Goal: Contribute content: Add original content to the website for others to see

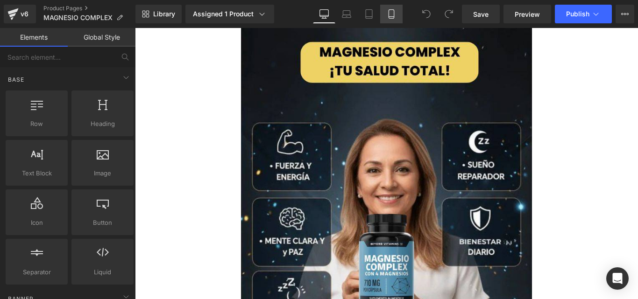
click at [394, 16] on icon at bounding box center [391, 14] width 5 height 9
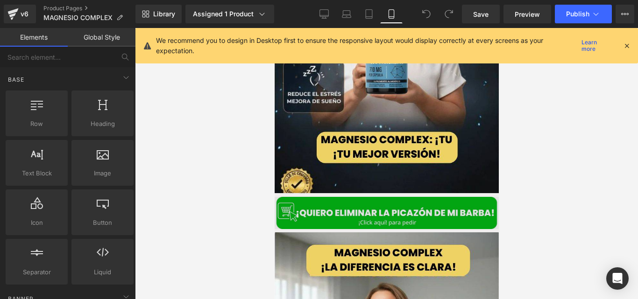
scroll to position [156, 0]
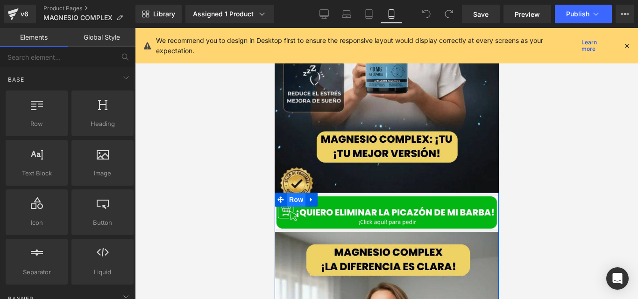
click at [297, 193] on span "Row" at bounding box center [295, 200] width 19 height 14
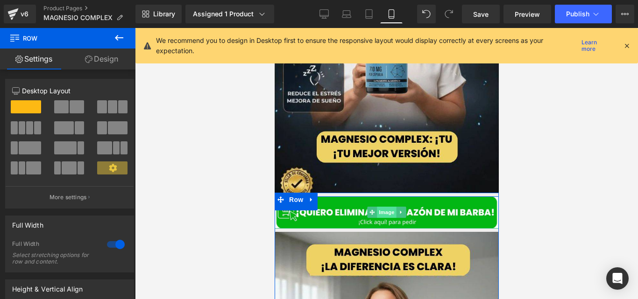
click at [381, 207] on span "Image" at bounding box center [386, 212] width 20 height 11
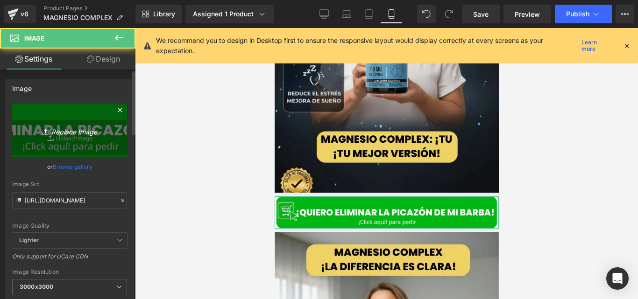
click at [81, 138] on link "Replace Image" at bounding box center [69, 131] width 115 height 54
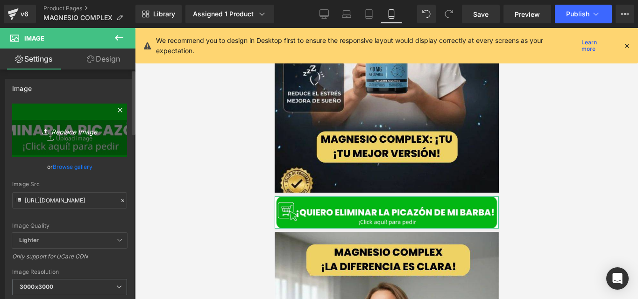
type input "C:\fakepath\¡Click aquí! para pedir.jpg"
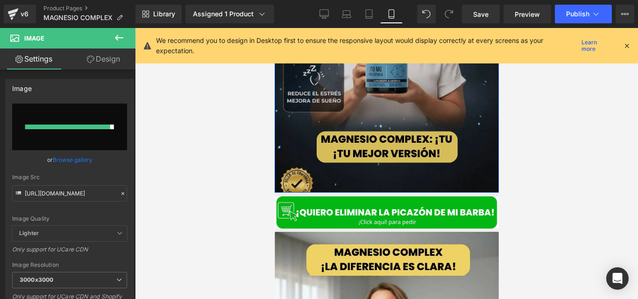
type input "[URL][DOMAIN_NAME]"
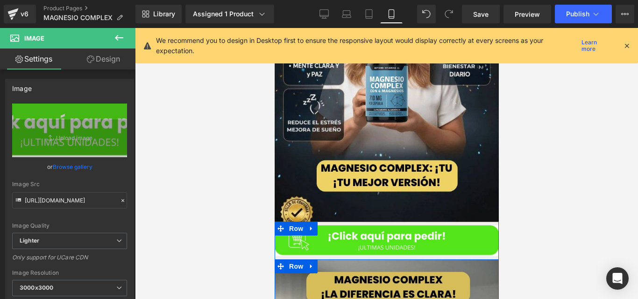
scroll to position [190, 0]
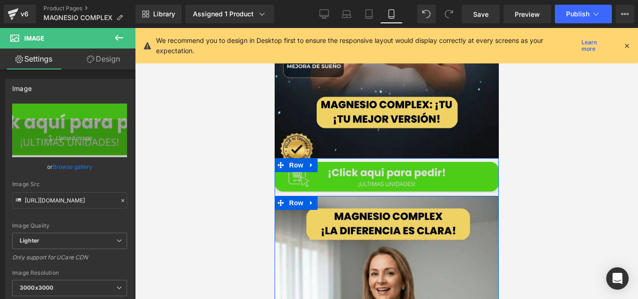
click at [376, 172] on span "Image" at bounding box center [386, 177] width 20 height 11
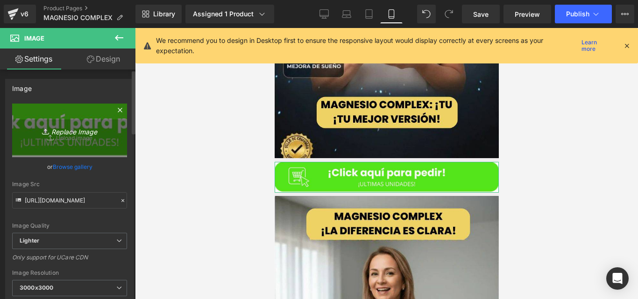
click at [63, 130] on icon "Replace Image" at bounding box center [69, 131] width 75 height 12
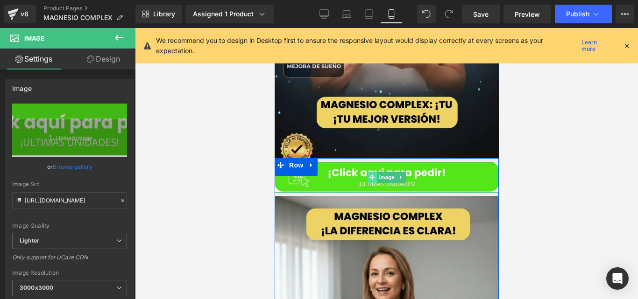
click at [369, 175] on icon at bounding box center [371, 177] width 5 height 5
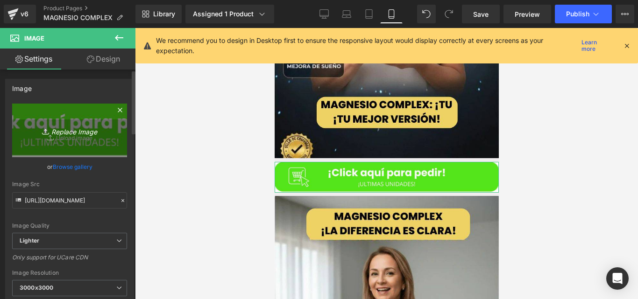
click at [72, 127] on icon "Replace Image" at bounding box center [69, 131] width 75 height 12
type input "C:\fakepath\¡Click aquí! para pedir (2).jpg"
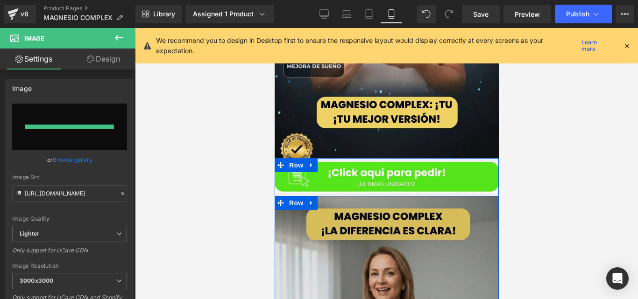
type input "[URL][DOMAIN_NAME]"
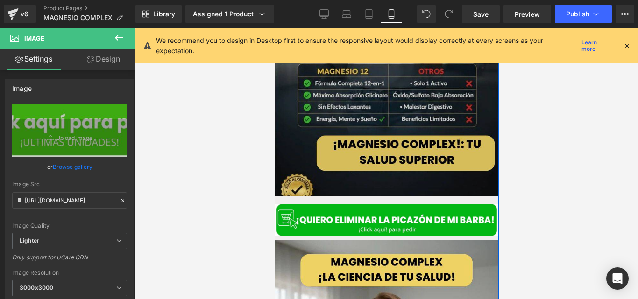
scroll to position [518, 0]
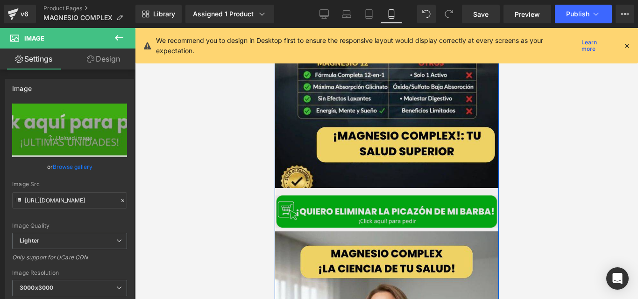
click at [362, 205] on img at bounding box center [386, 212] width 224 height 32
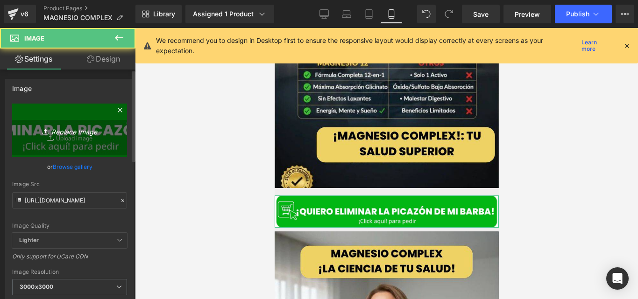
click at [89, 130] on icon "Replace Image" at bounding box center [69, 131] width 75 height 12
click at [92, 129] on icon "Replace Image" at bounding box center [69, 131] width 75 height 12
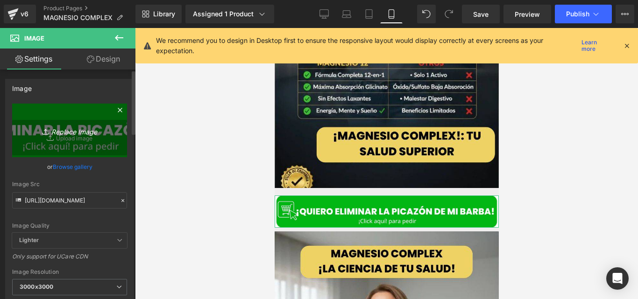
type input "C:\fakepath\¡Click aquí! para pedir (2).jpg"
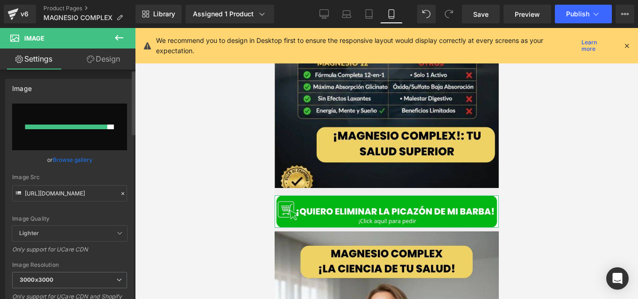
type input "[URL][DOMAIN_NAME]"
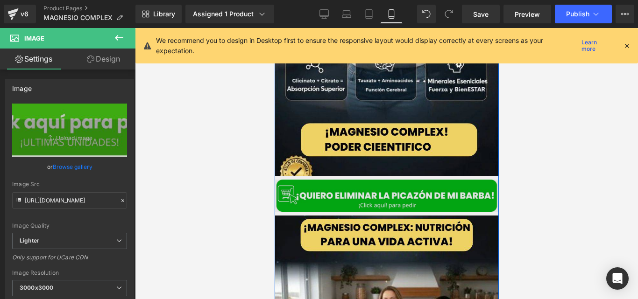
scroll to position [900, 0]
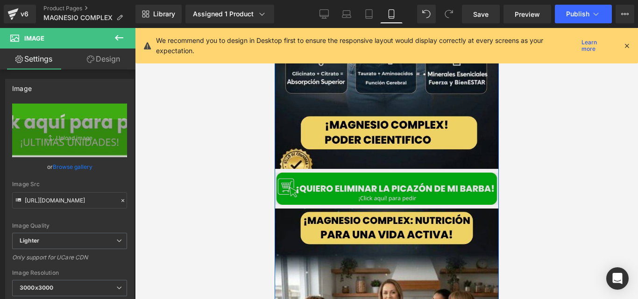
click at [333, 185] on img at bounding box center [386, 189] width 224 height 32
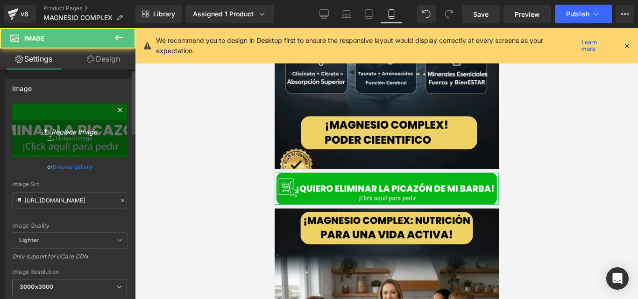
click at [91, 137] on link "Replace Image" at bounding box center [69, 131] width 115 height 54
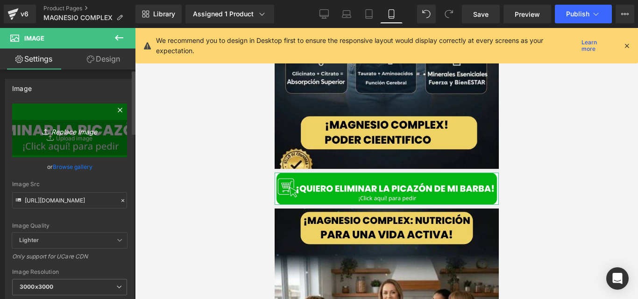
type input "C:\fakepath\¡Click aquí! para pedir (2).jpg"
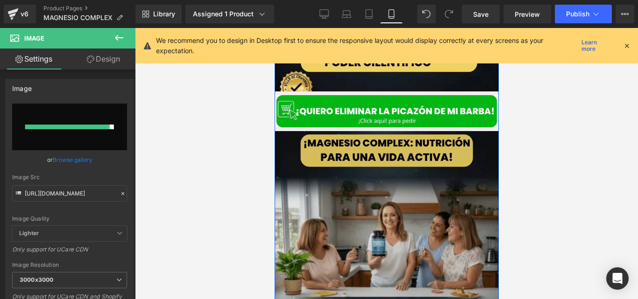
type input "[URL][DOMAIN_NAME]"
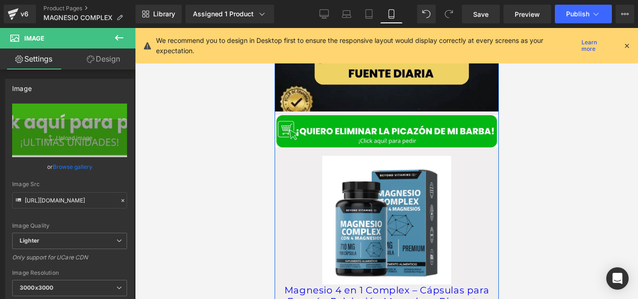
scroll to position [1316, 0]
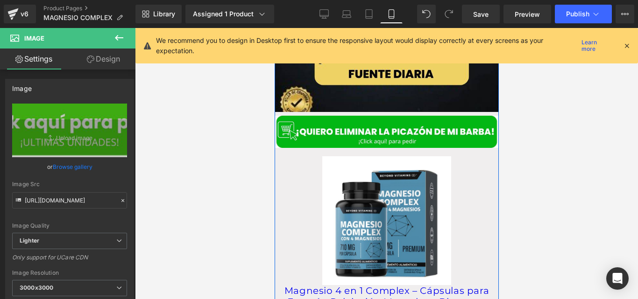
click at [336, 141] on div "Image Image Row Row Image Row Row Image Row Image Row Image Row Row Image Row S…" at bounding box center [386, 121] width 224 height 2179
click at [336, 140] on div "Image Image Row Row Image Row Row Image Row Image Row Image Row Row Image Row S…" at bounding box center [386, 121] width 224 height 2179
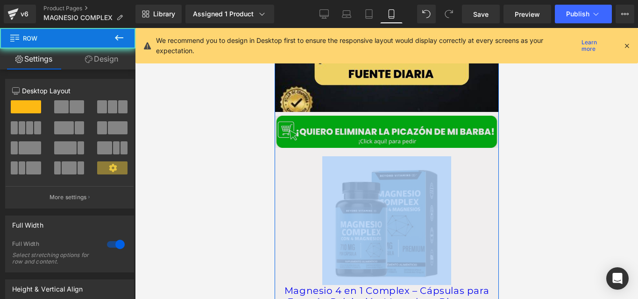
click at [332, 135] on img at bounding box center [386, 132] width 224 height 32
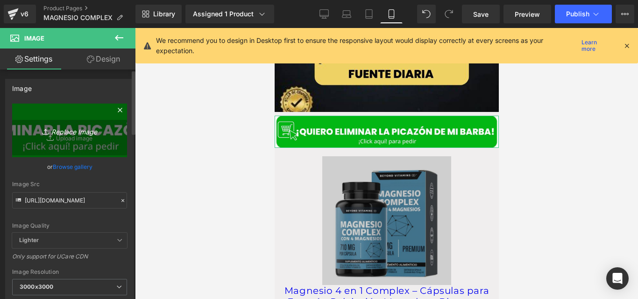
click at [107, 134] on link "Replace Image" at bounding box center [69, 131] width 115 height 54
type input "C:\fakepath\¡Click aquí! para pedir (2).jpg"
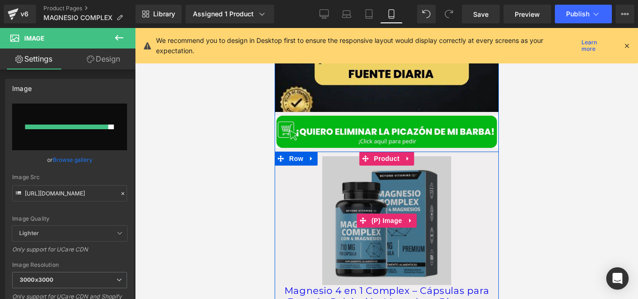
type input "[URL][DOMAIN_NAME]"
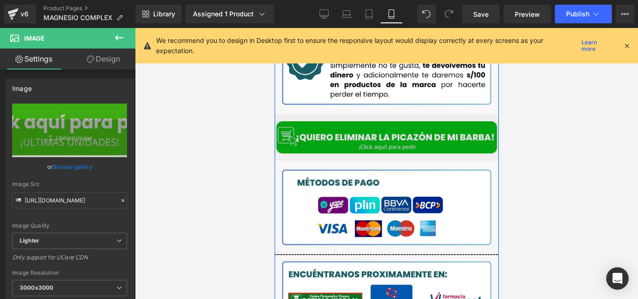
scroll to position [1764, 0]
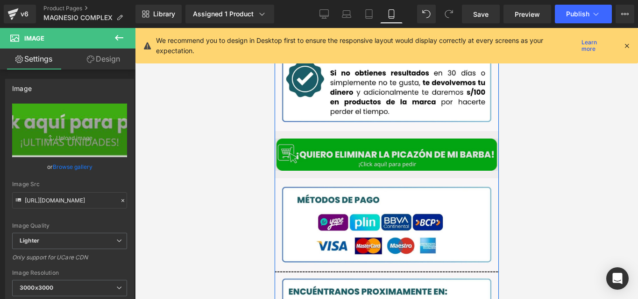
click at [361, 143] on img at bounding box center [386, 155] width 224 height 32
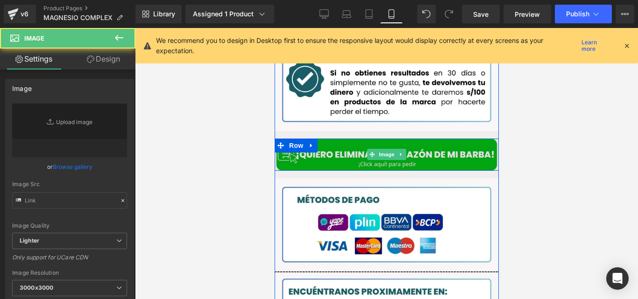
type input "[URL][DOMAIN_NAME]"
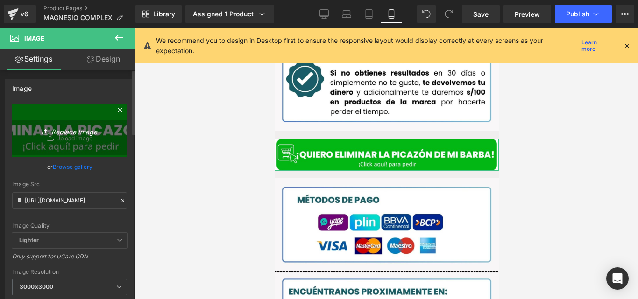
click at [68, 136] on link "Replace Image" at bounding box center [69, 131] width 115 height 54
type input "C:\fakepath\¡Click aquí! para pedir (2).jpg"
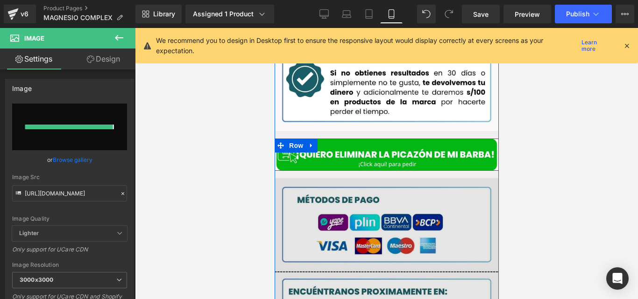
type input "[URL][DOMAIN_NAME]"
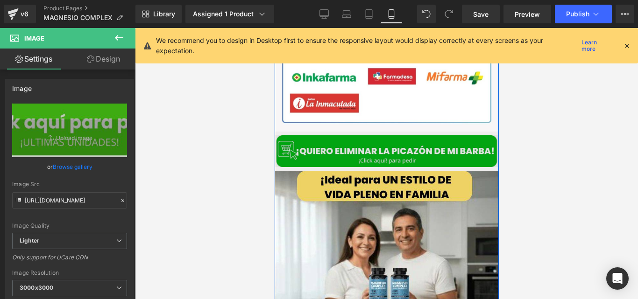
scroll to position [2028, 0]
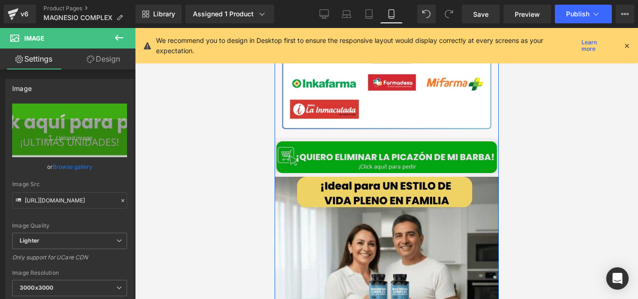
click at [364, 145] on div "Image" at bounding box center [386, 158] width 224 height 32
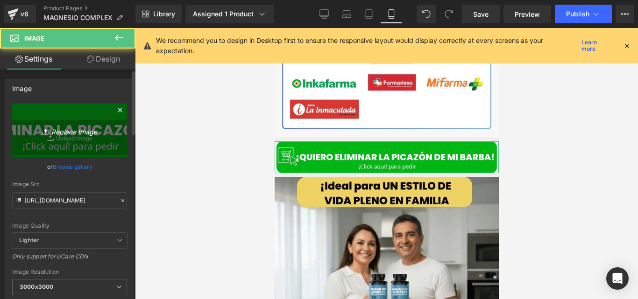
click at [70, 142] on link "Replace Image" at bounding box center [69, 131] width 115 height 54
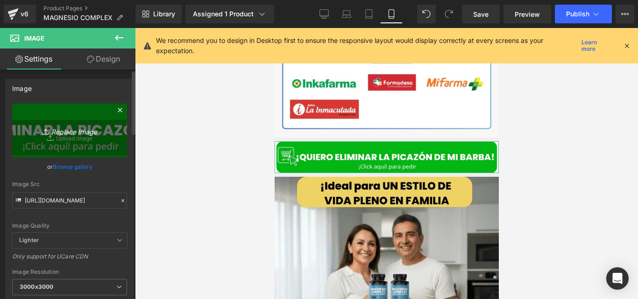
type input "C:\fakepath\¡Click aquí! para pedir (2).jpg"
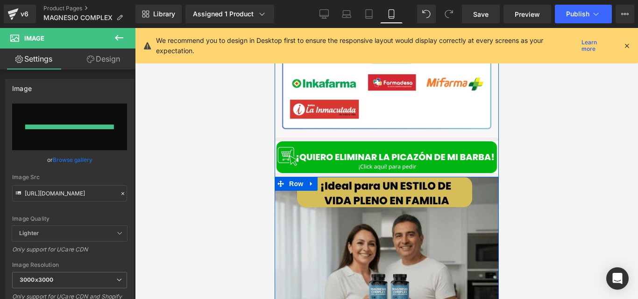
type input "[URL][DOMAIN_NAME]"
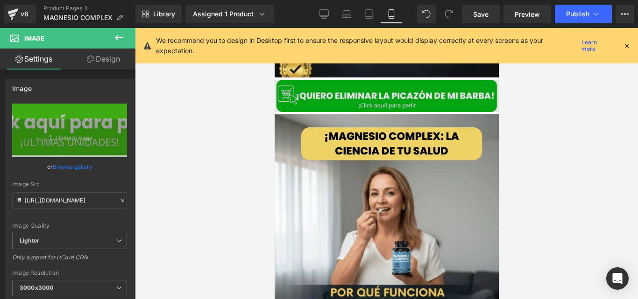
scroll to position [2766, 0]
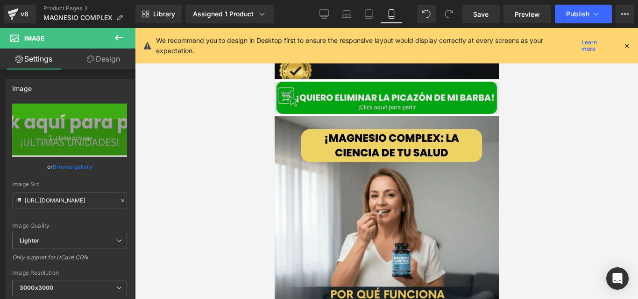
click at [357, 92] on img at bounding box center [386, 98] width 224 height 32
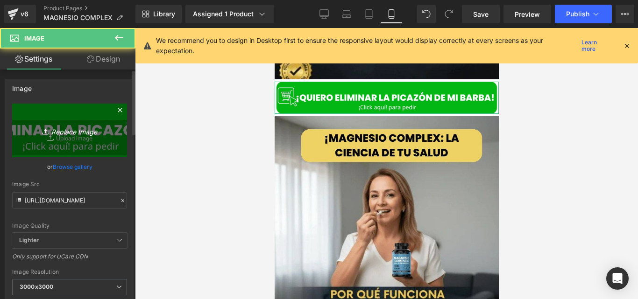
click at [53, 131] on icon "Replace Image" at bounding box center [69, 131] width 75 height 12
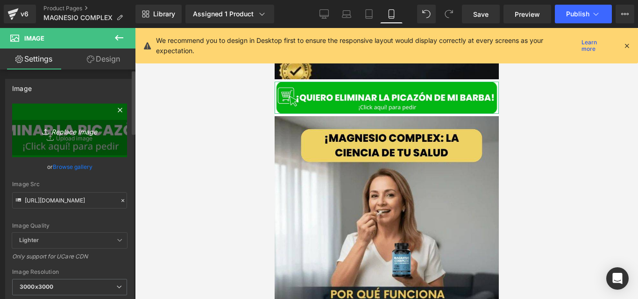
type input "C:\fakepath\¡Click aquí! para pedir (2).jpg"
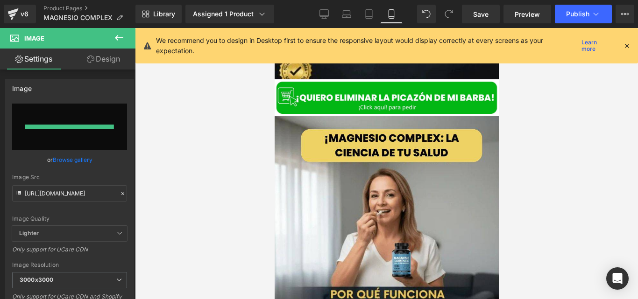
type input "[URL][DOMAIN_NAME]"
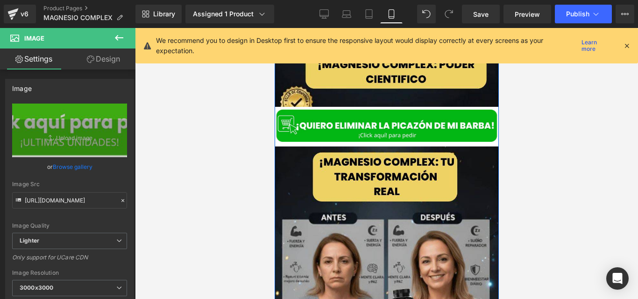
scroll to position [3091, 0]
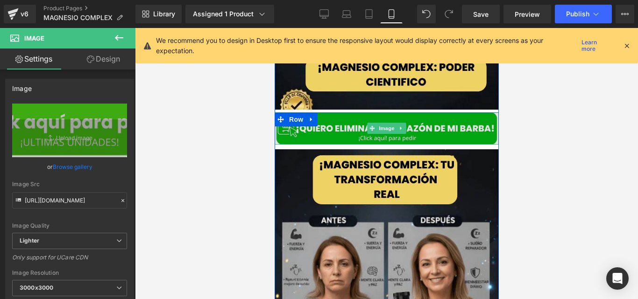
click at [335, 123] on img at bounding box center [386, 129] width 224 height 32
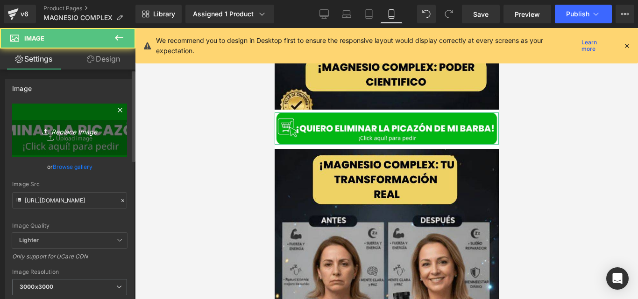
click at [59, 140] on link "Replace Image" at bounding box center [69, 131] width 115 height 54
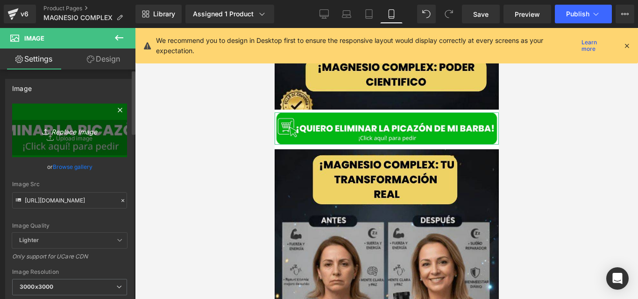
type input "C:\fakepath\¡Click aquí! para pedir (2).jpg"
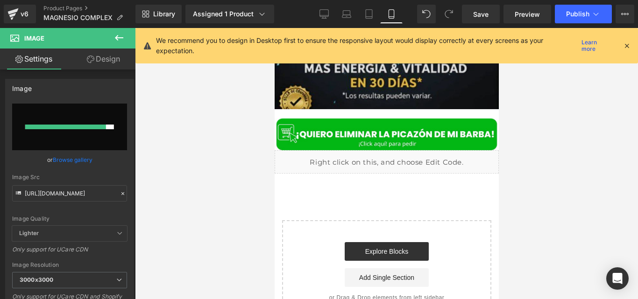
type input "[URL][DOMAIN_NAME]"
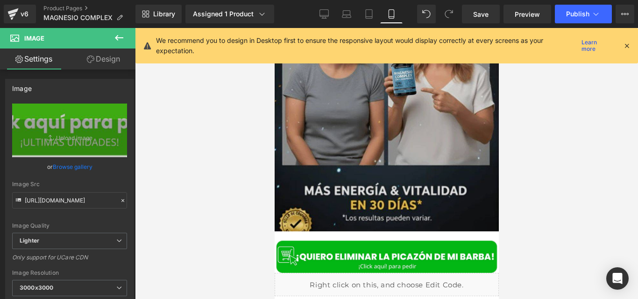
scroll to position [3332, 0]
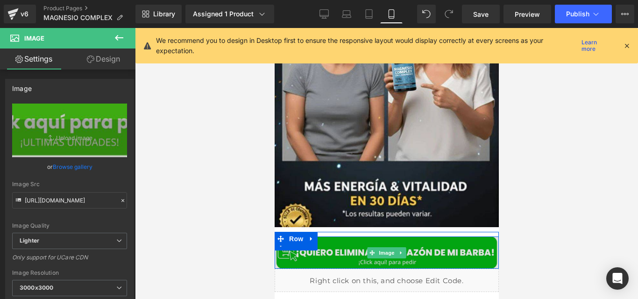
click at [341, 247] on img at bounding box center [386, 253] width 224 height 32
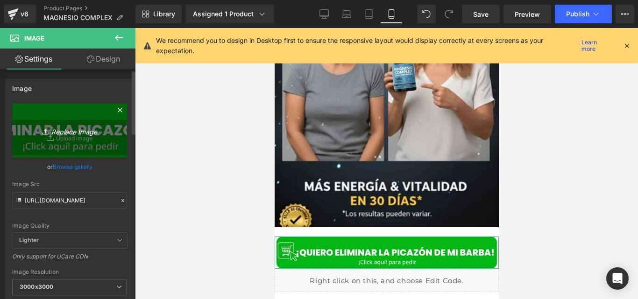
click at [90, 136] on link "Replace Image" at bounding box center [69, 131] width 115 height 54
type input "C:\fakepath\¡Click aquí! para pedir (2).jpg"
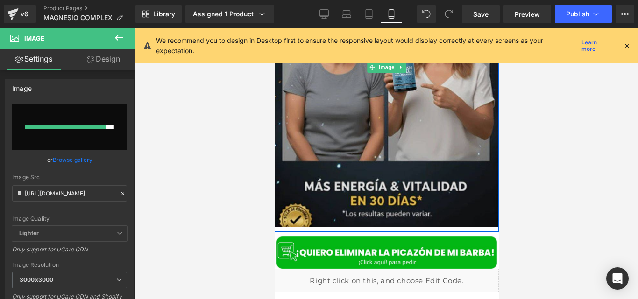
type input "[URL][DOMAIN_NAME]"
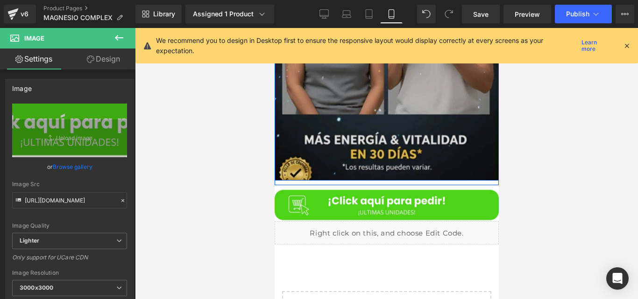
scroll to position [3378, 0]
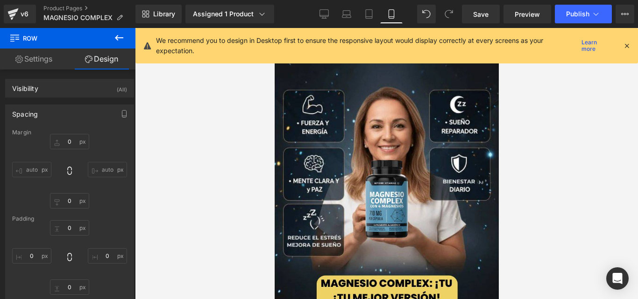
scroll to position [0, 0]
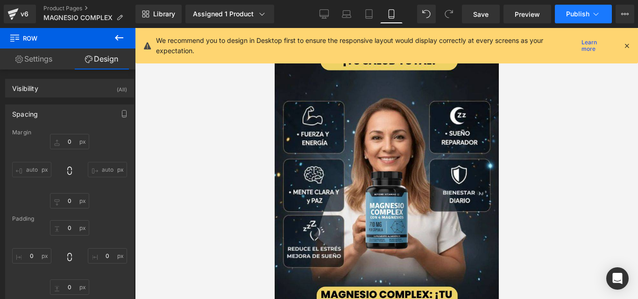
click at [569, 12] on span "Publish" at bounding box center [577, 13] width 23 height 7
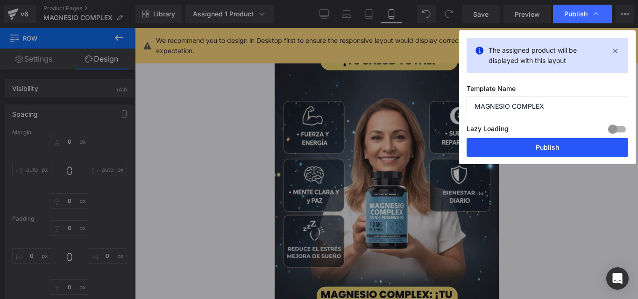
click at [485, 149] on button "Publish" at bounding box center [548, 147] width 162 height 19
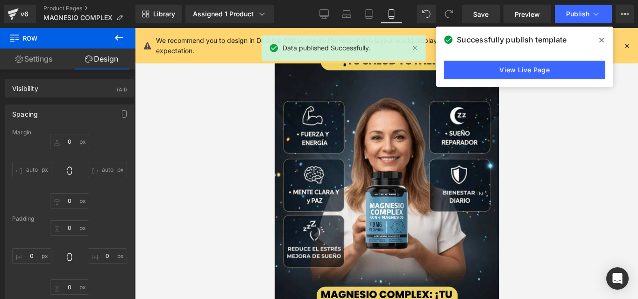
click at [603, 45] on span at bounding box center [601, 40] width 15 height 15
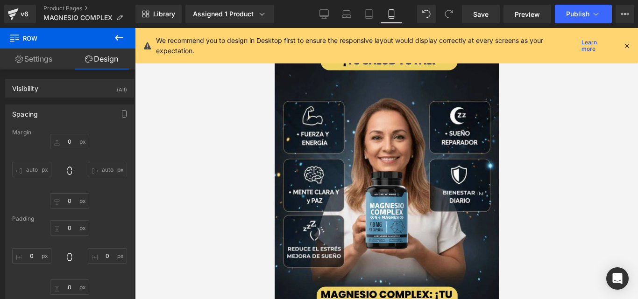
click at [626, 49] on icon at bounding box center [627, 46] width 8 height 8
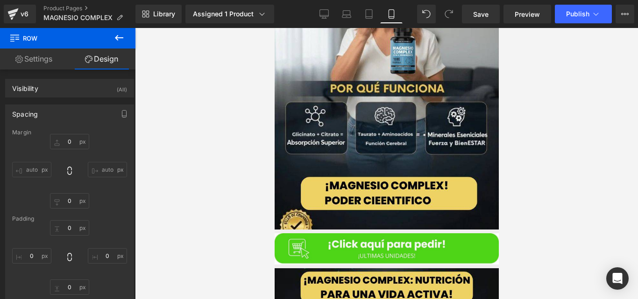
click at [380, 185] on img at bounding box center [386, 70] width 224 height 320
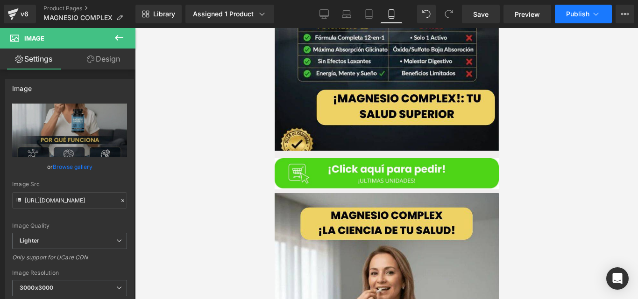
scroll to position [566, 0]
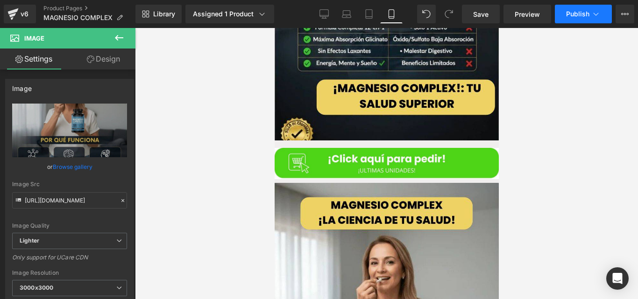
click at [589, 14] on button "Publish" at bounding box center [583, 14] width 57 height 19
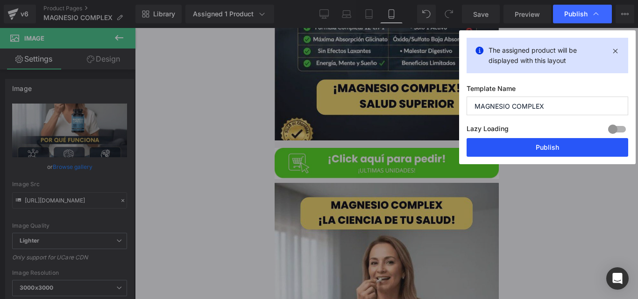
click at [486, 152] on button "Publish" at bounding box center [548, 147] width 162 height 19
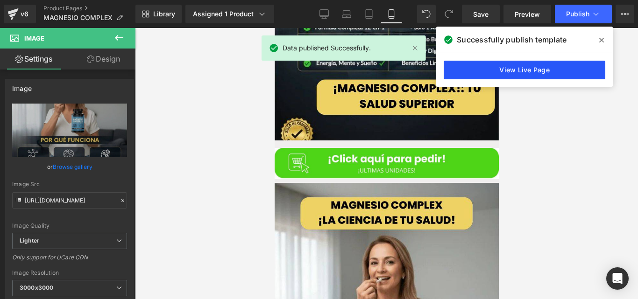
click at [462, 71] on link "View Live Page" at bounding box center [525, 70] width 162 height 19
